Goal: Find specific page/section: Find specific page/section

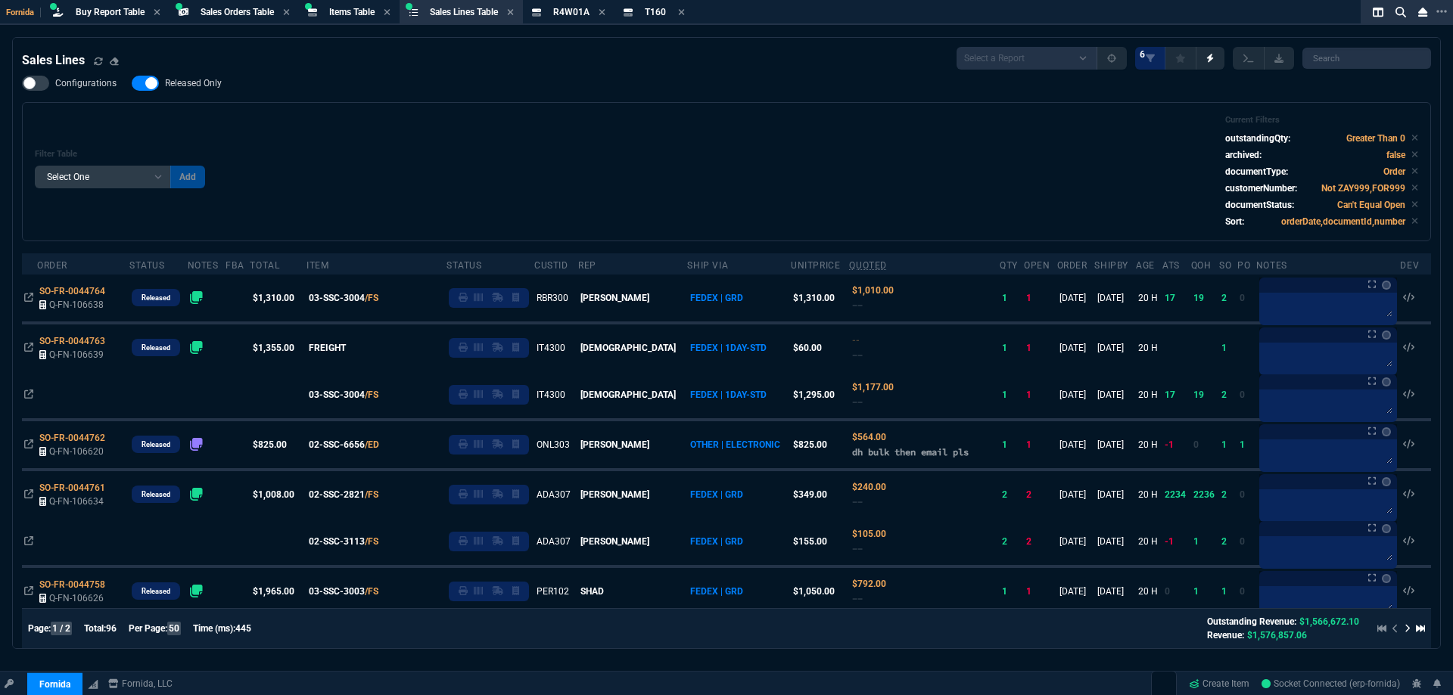
select select "9: OCAM"
select select
drag, startPoint x: 339, startPoint y: 11, endPoint x: 1021, endPoint y: 113, distance: 690.1
click at [339, 11] on span "Items Table" at bounding box center [351, 12] width 45 height 11
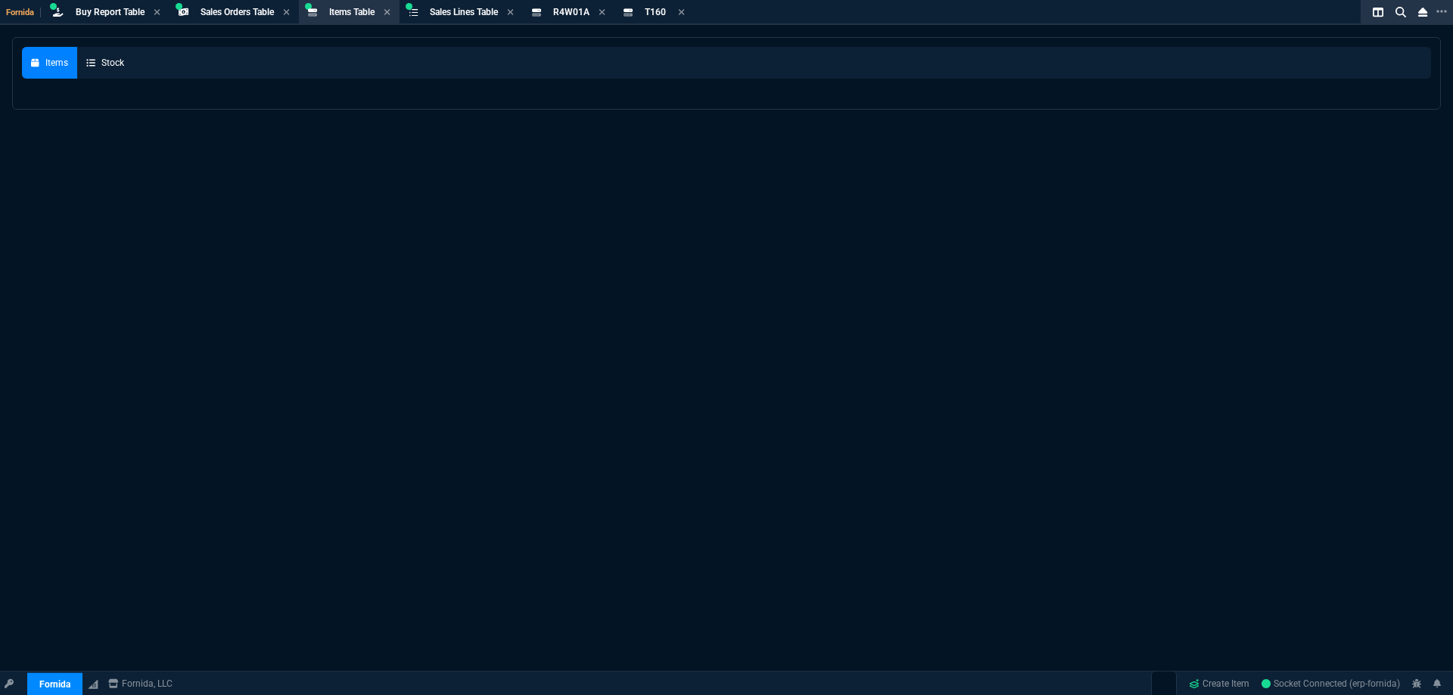
select select
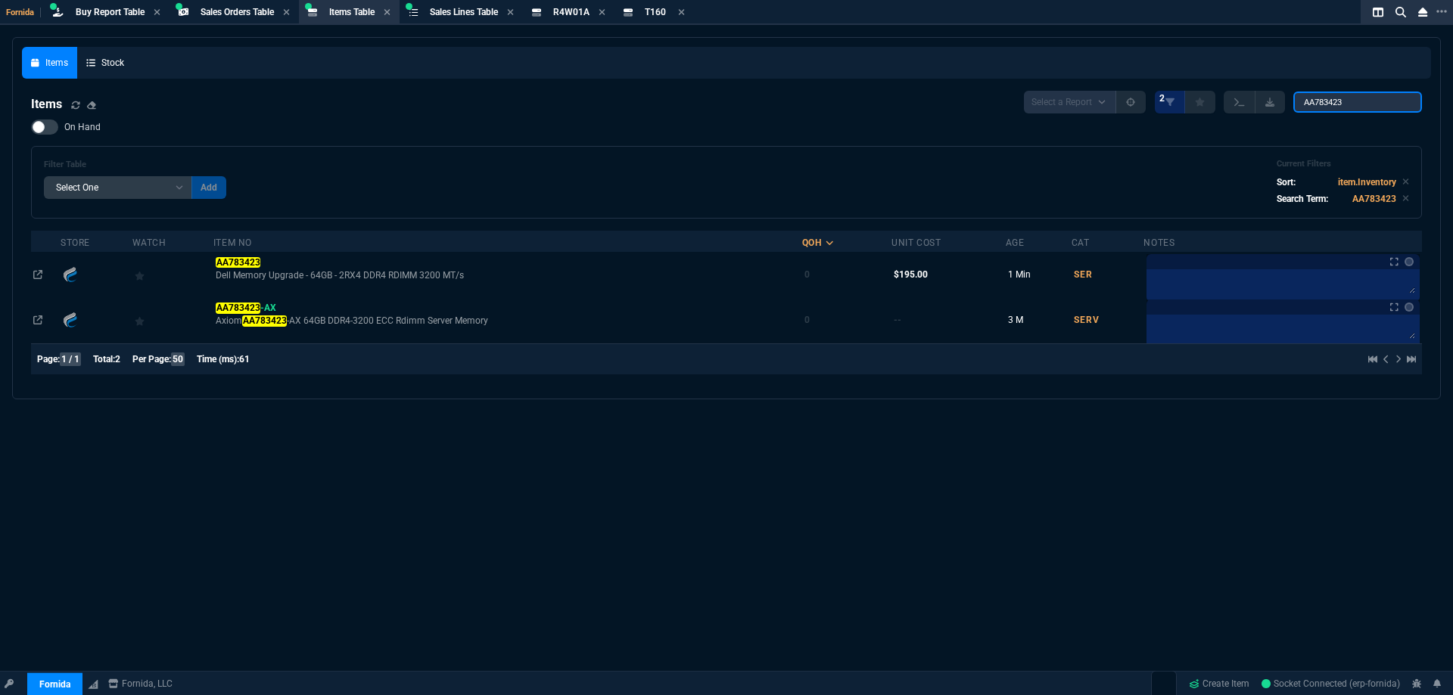
click at [889, 6] on div "Fornida Buy Report Table Buy Report Sales Orders Table Sales Order Items Table …" at bounding box center [726, 366] width 1453 height 732
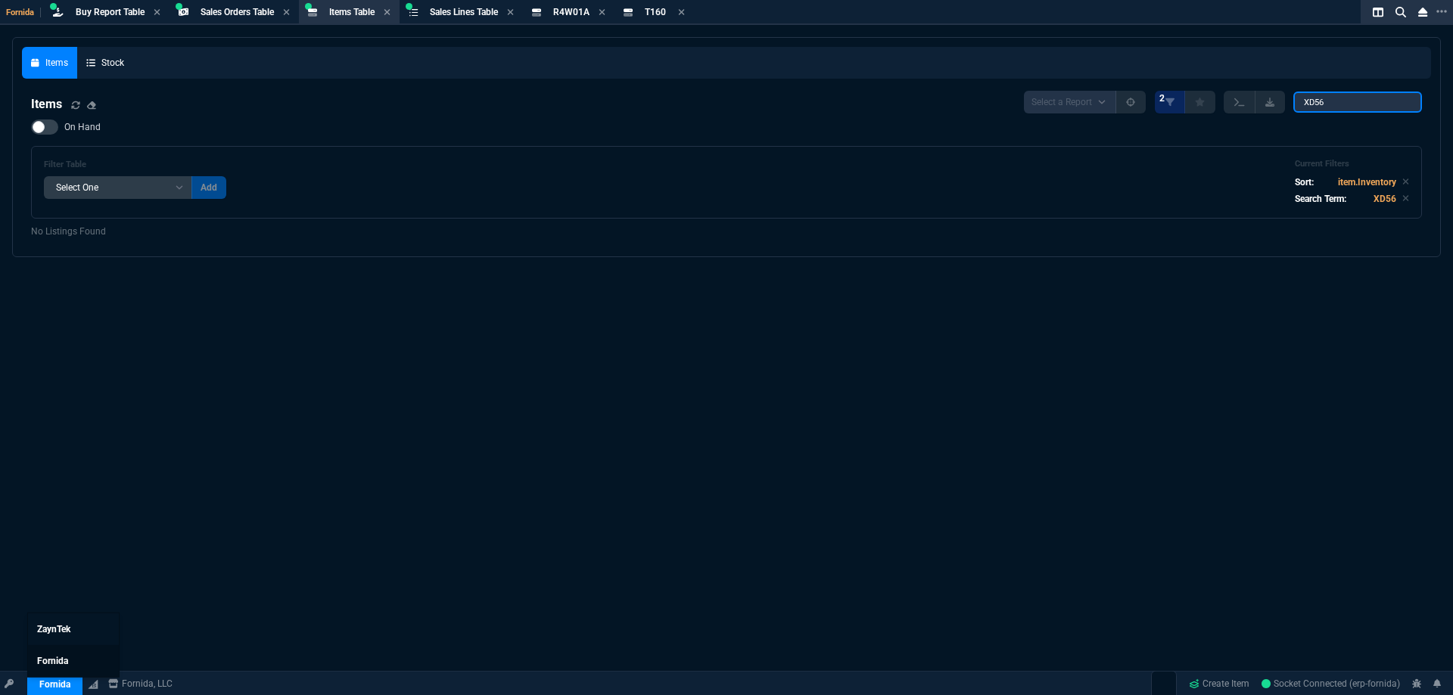
type input "XD56"
click at [54, 664] on span "Fornida" at bounding box center [52, 661] width 31 height 11
click at [60, 632] on span "ZaynTek" at bounding box center [53, 629] width 33 height 11
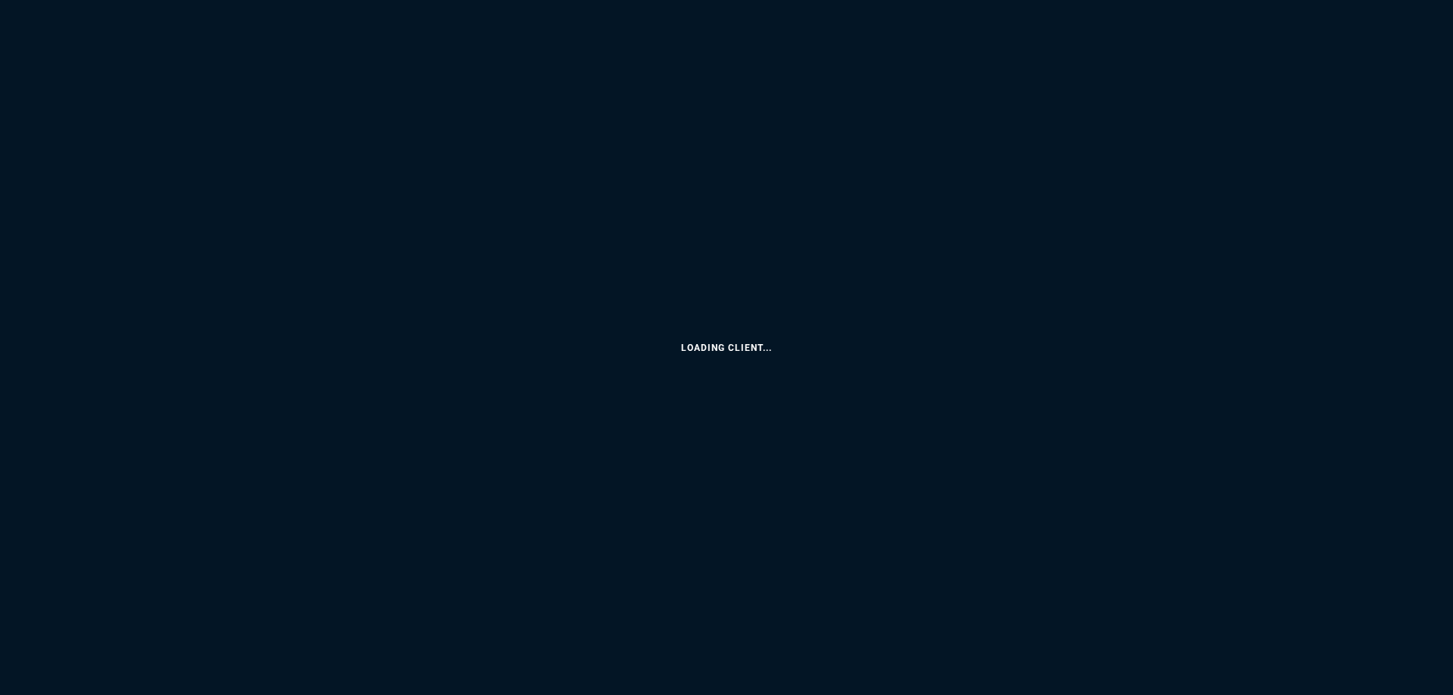
select select "9: OCAM"
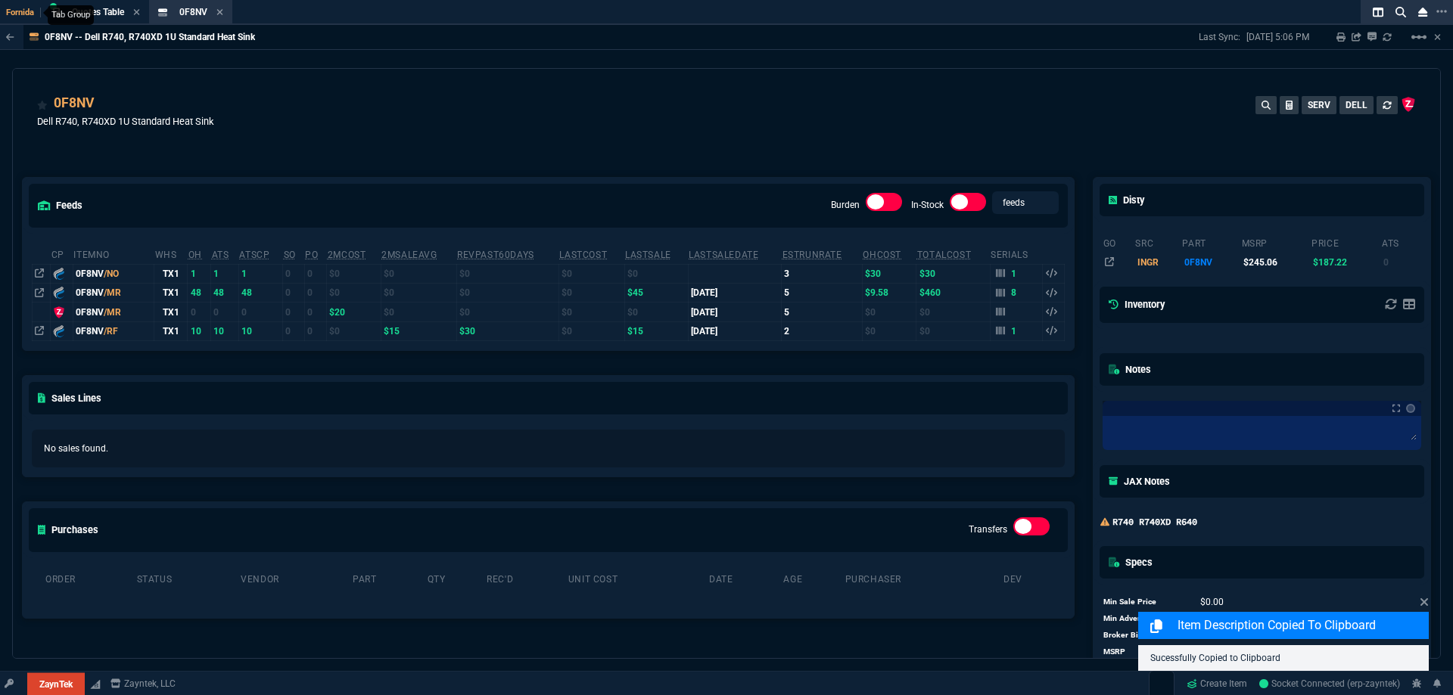
click at [22, 14] on span "Fornida" at bounding box center [23, 13] width 35 height 10
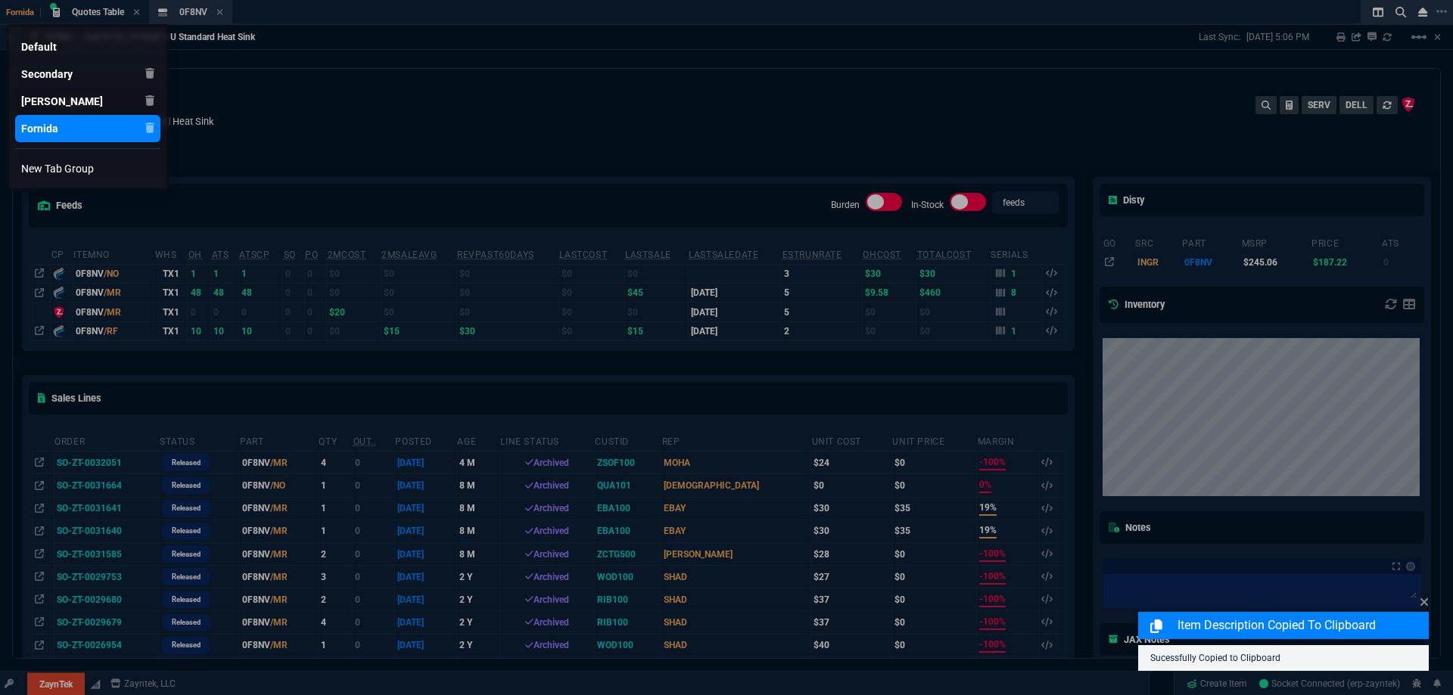
click at [26, 54] on div "[PERSON_NAME]" at bounding box center [39, 46] width 36 height 15
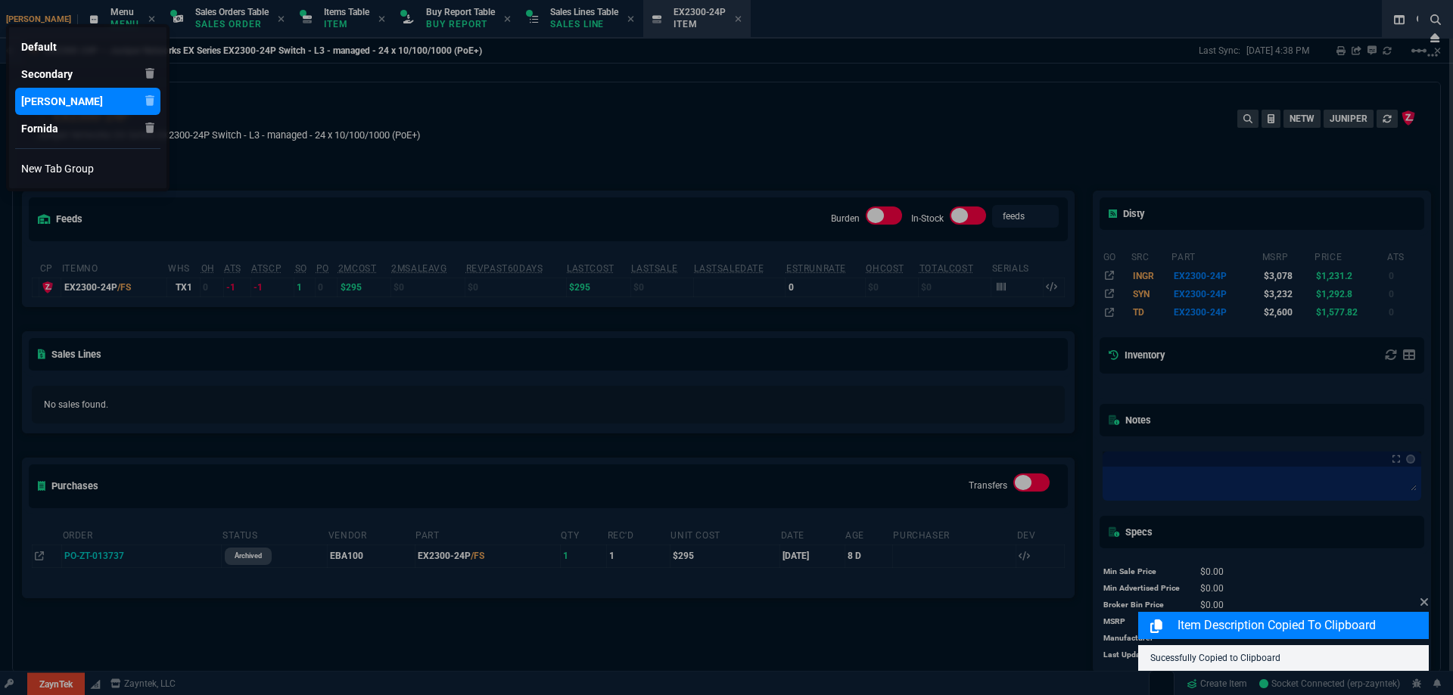
click at [294, 17] on div at bounding box center [726, 347] width 1453 height 695
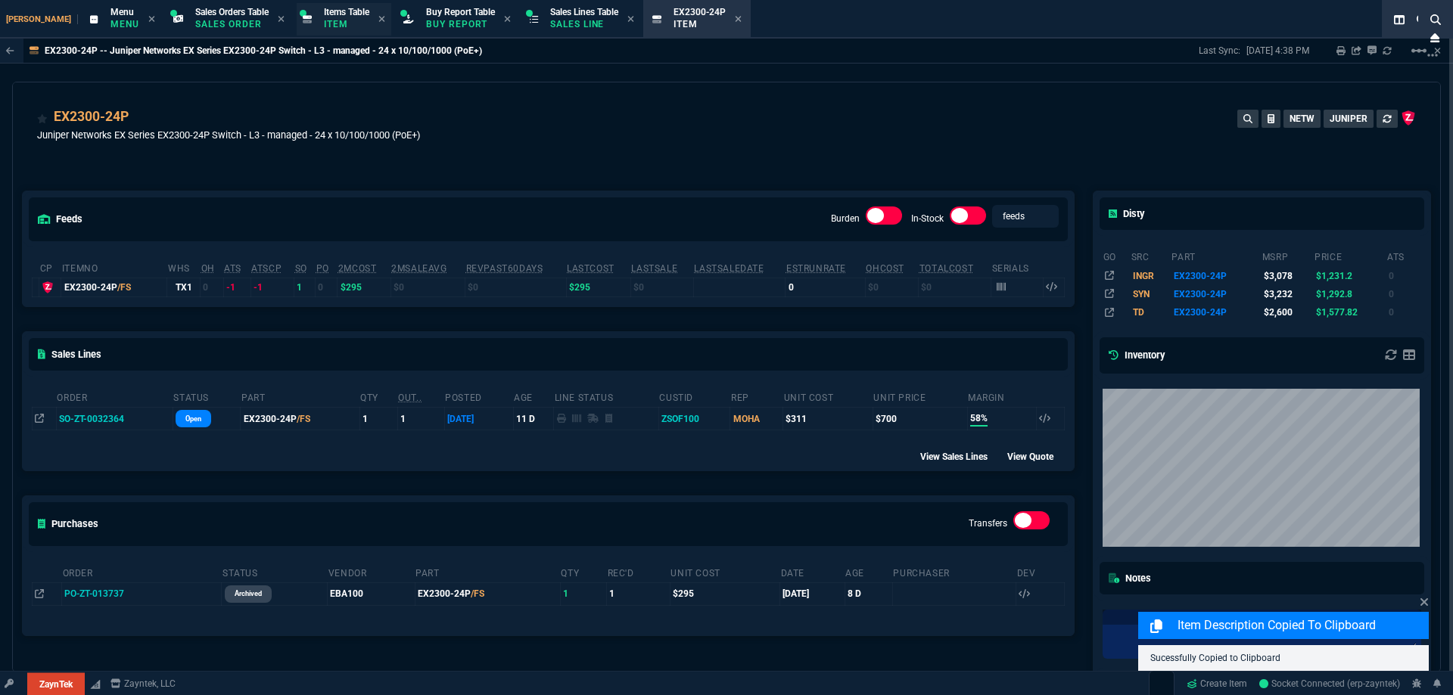
click at [324, 22] on p "Item" at bounding box center [346, 24] width 45 height 12
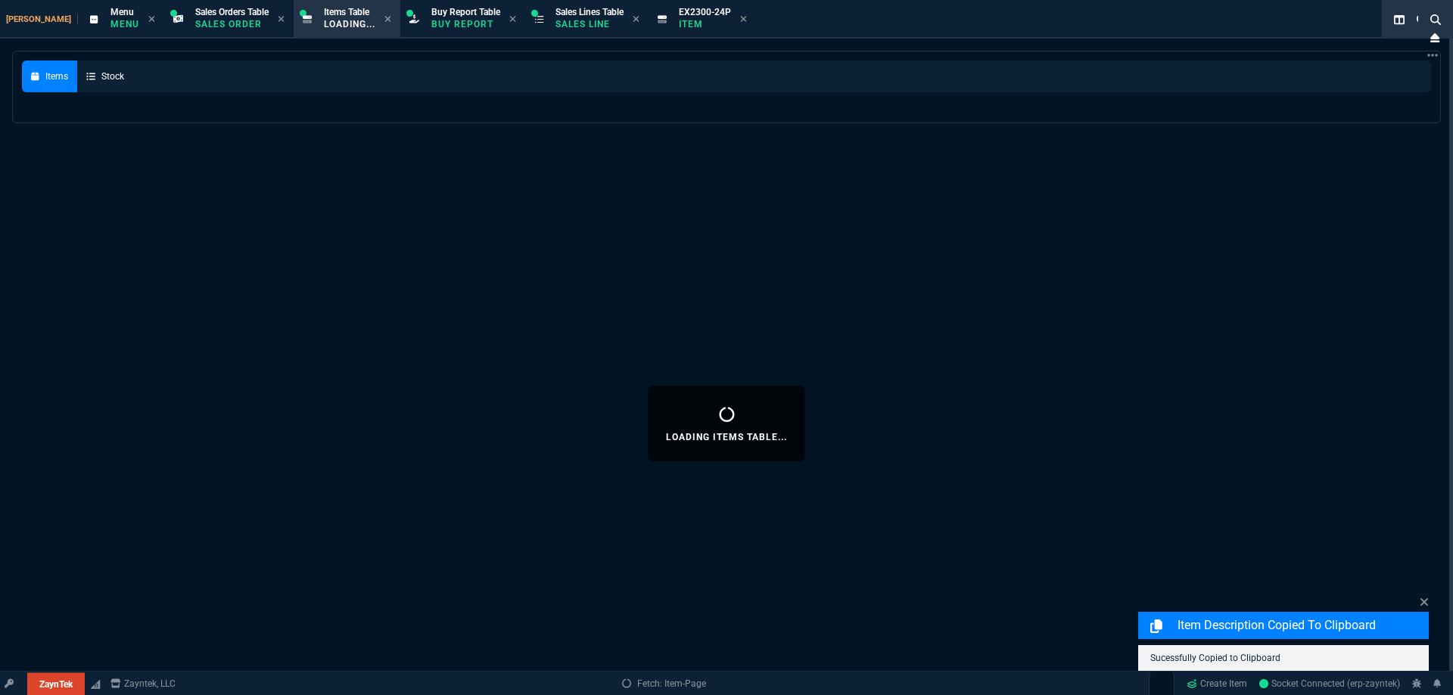
select select
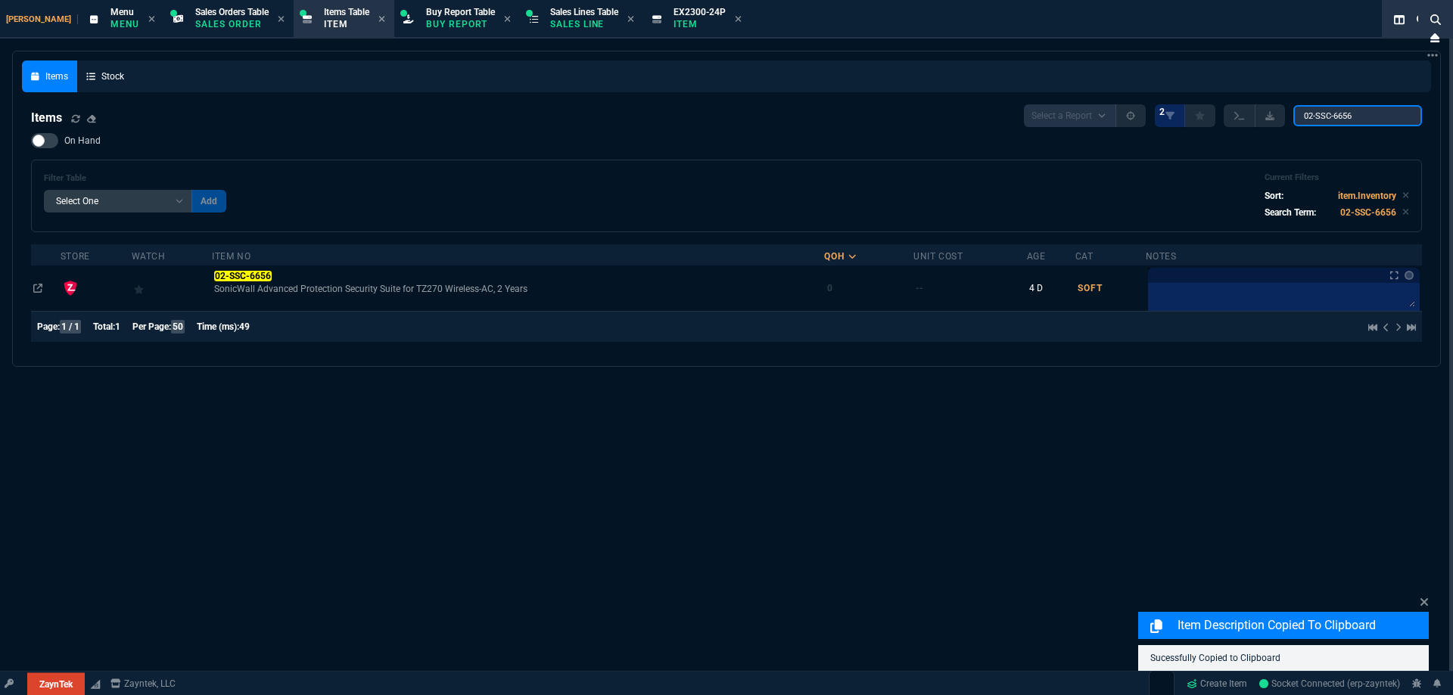
click at [1361, 120] on input "02-SSC-6656" at bounding box center [1357, 115] width 129 height 21
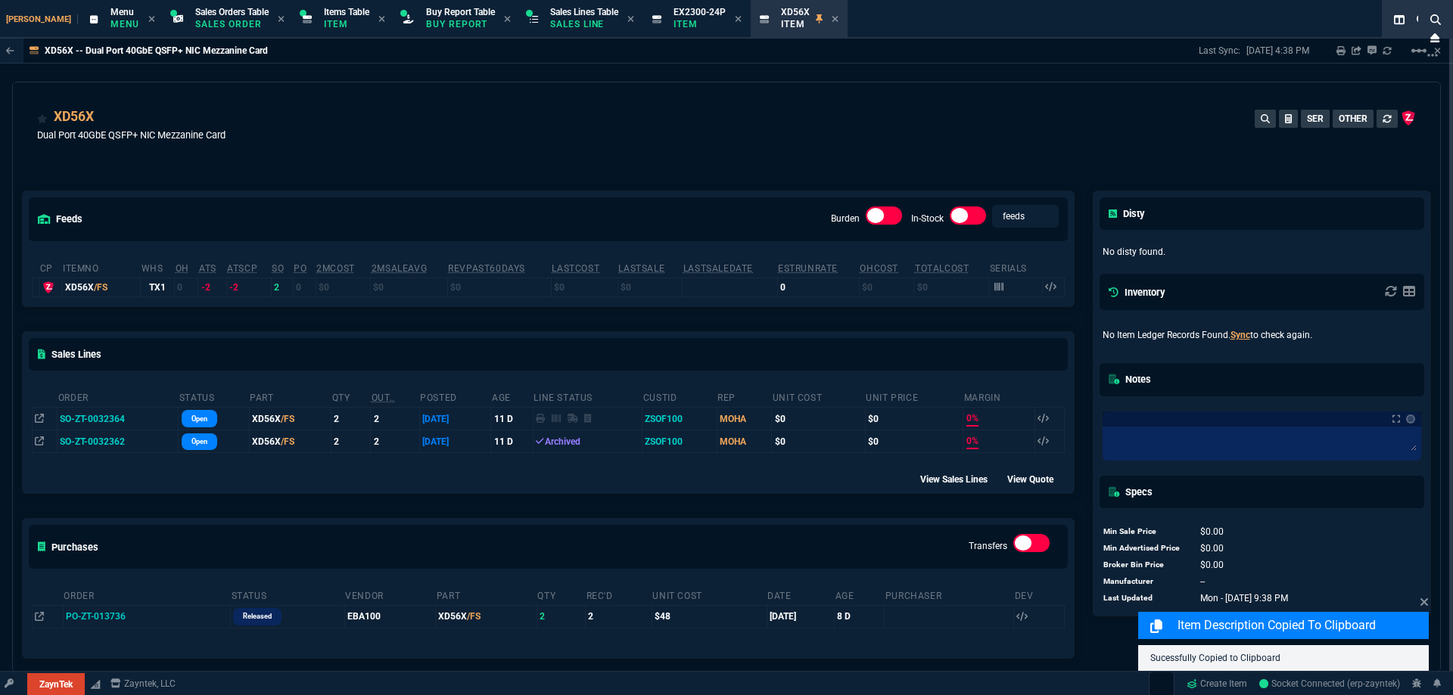
select select "9: OCAM"
